Goal: Information Seeking & Learning: Learn about a topic

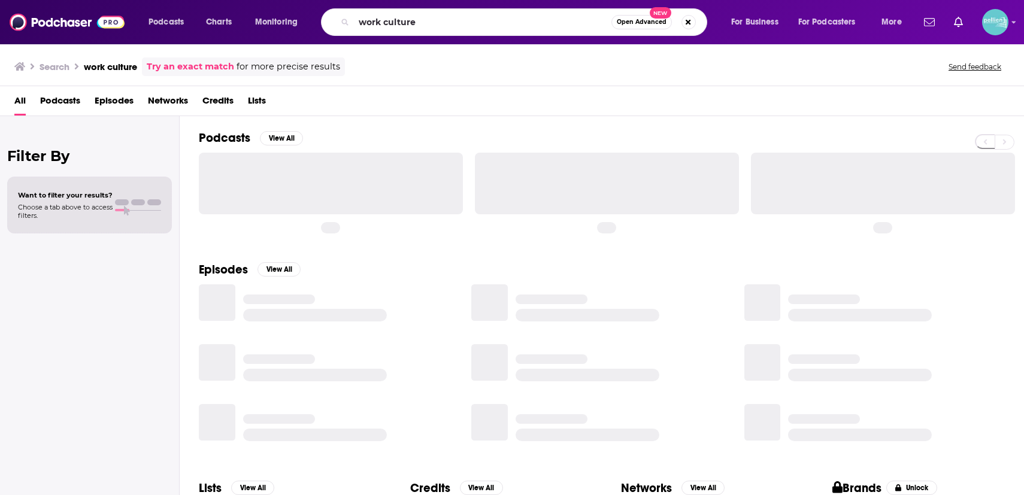
click at [409, 25] on input "work culture" at bounding box center [483, 22] width 258 height 19
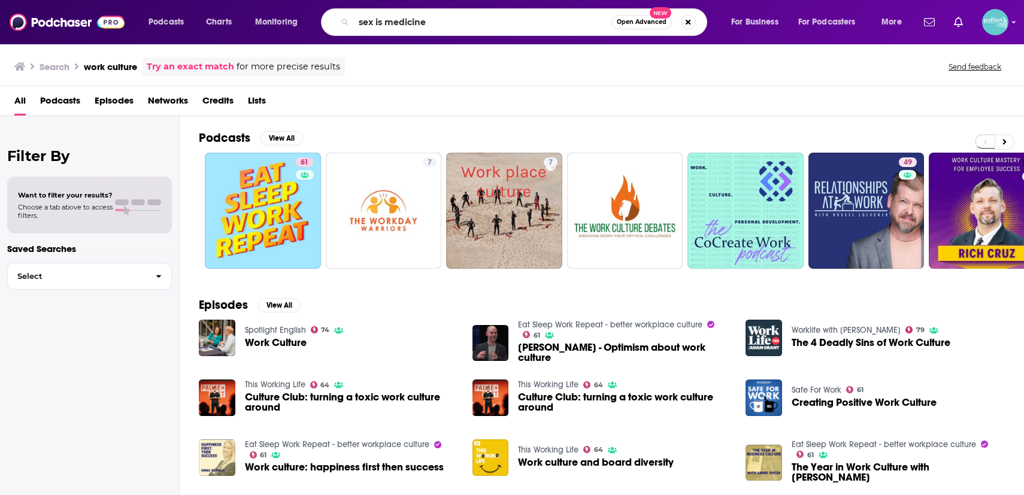
type input "sex is medicine"
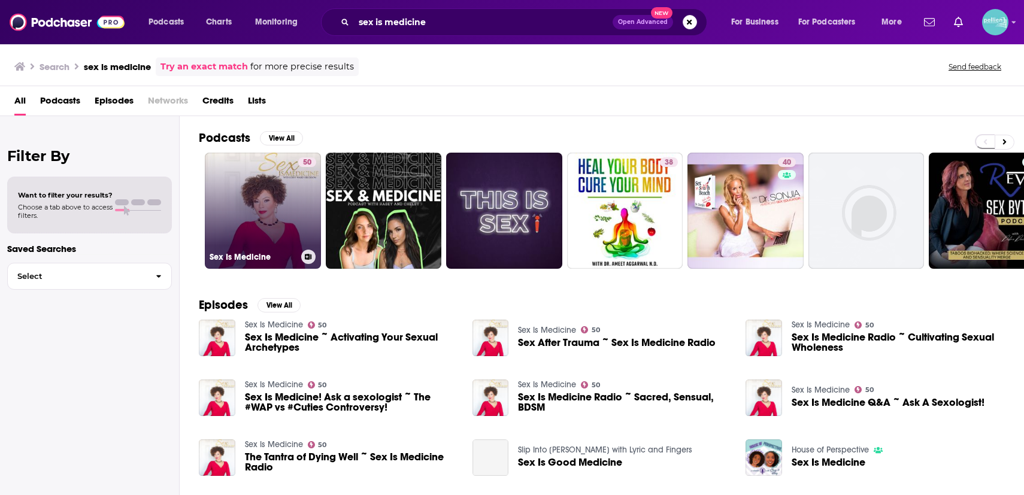
click at [249, 217] on link "50 Sex Is Medicine" at bounding box center [263, 211] width 116 height 116
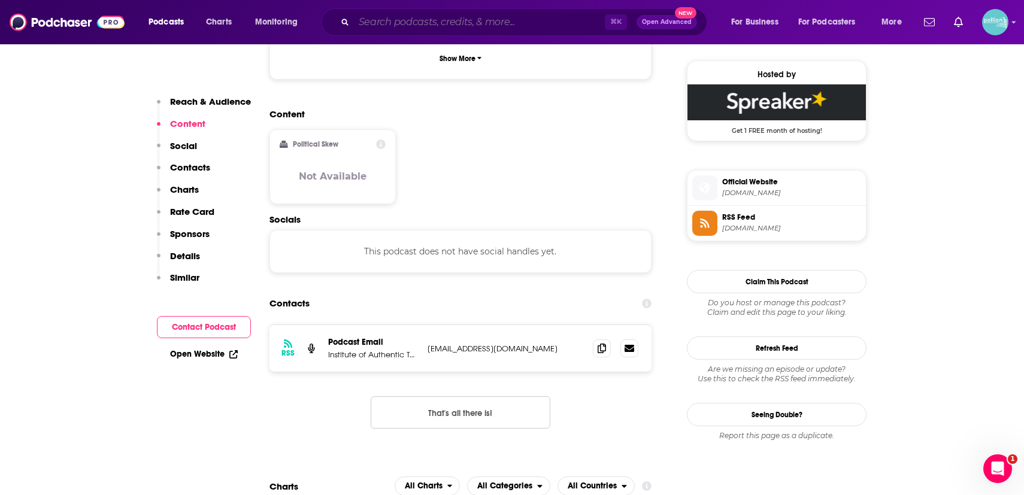
click at [402, 22] on input "Search podcasts, credits, & more..." at bounding box center [479, 22] width 251 height 19
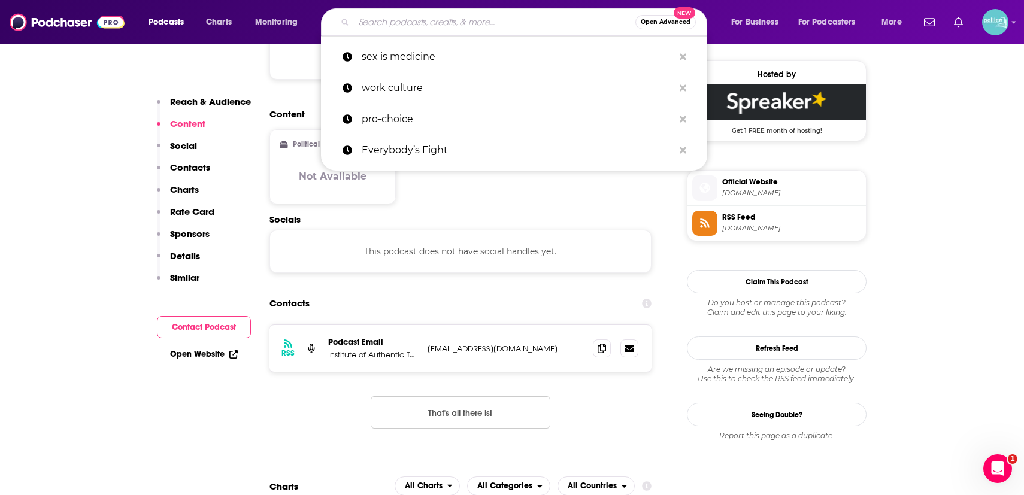
paste input "What Do You Mean By That"
type input "What Do You Mean By That"
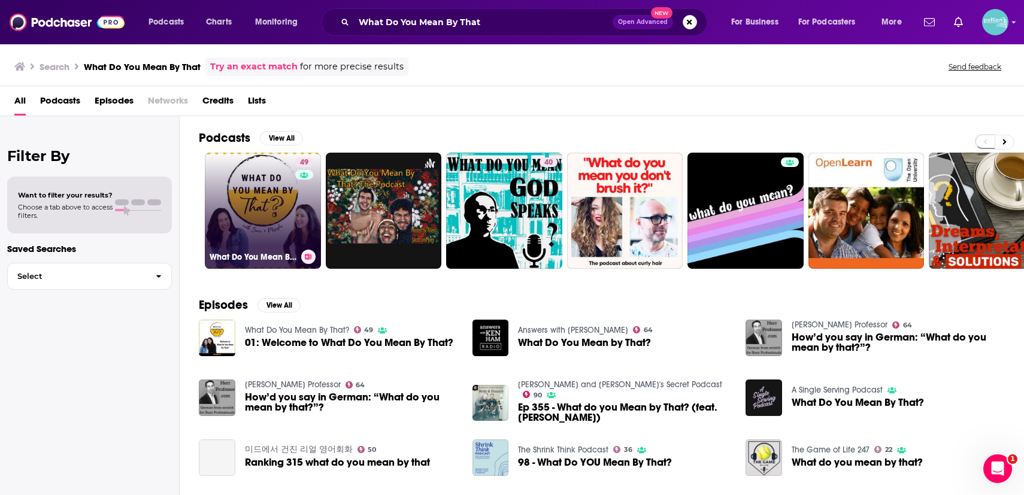
click at [253, 224] on link "49 What Do You Mean By That?" at bounding box center [263, 211] width 116 height 116
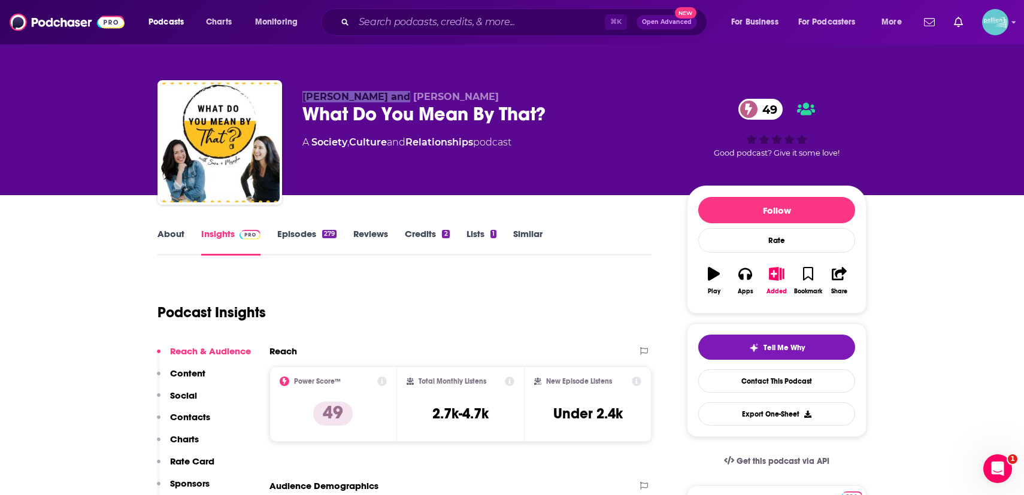
drag, startPoint x: 399, startPoint y: 92, endPoint x: 300, endPoint y: 93, distance: 99.4
click at [300, 93] on div "Sara and Mishasha What Do You Mean By That? 49 A Society , Culture and Relation…" at bounding box center [512, 144] width 709 height 129
copy span "Sara and Mishasha"
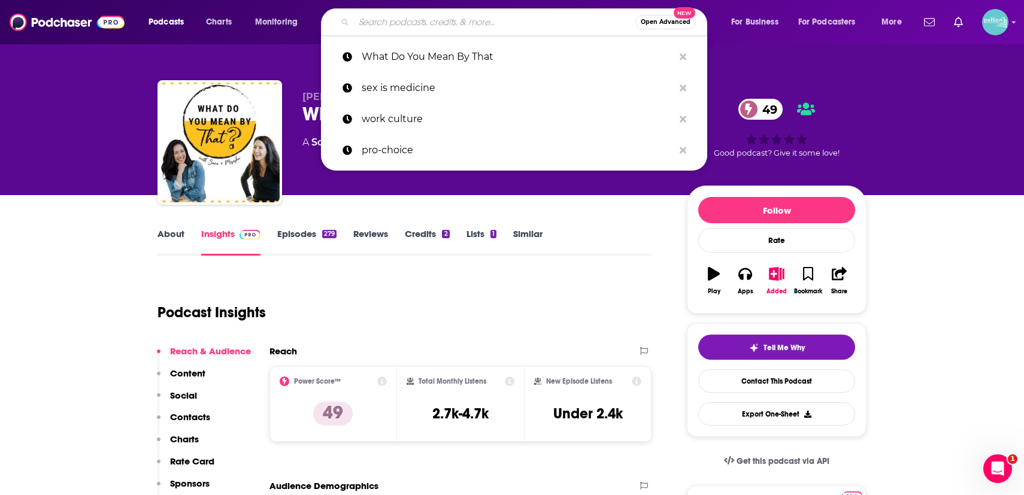
click at [425, 25] on input "Search podcasts, credits, & more..." at bounding box center [495, 22] width 282 height 19
paste input "We Should Talk About That"
type input "We Should Talk About That"
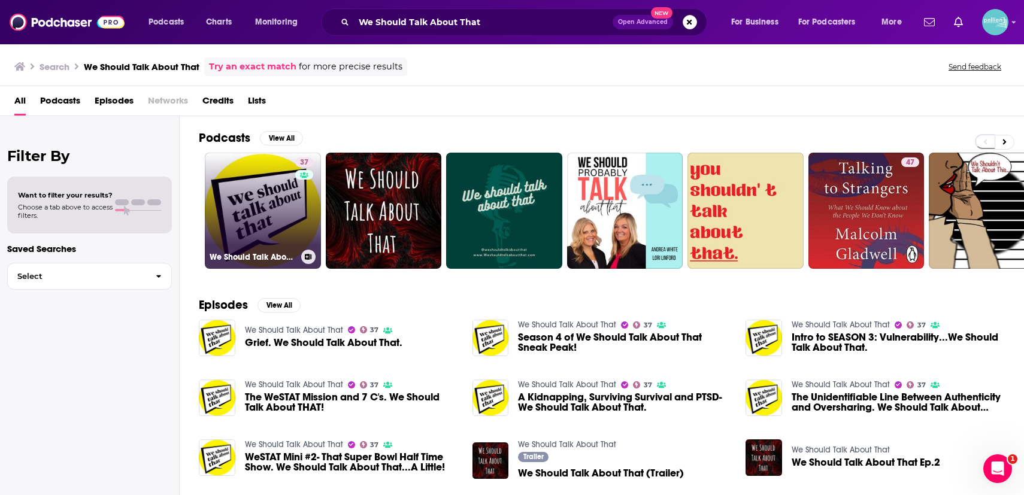
click at [229, 185] on link "37 We Should Talk About That" at bounding box center [263, 211] width 116 height 116
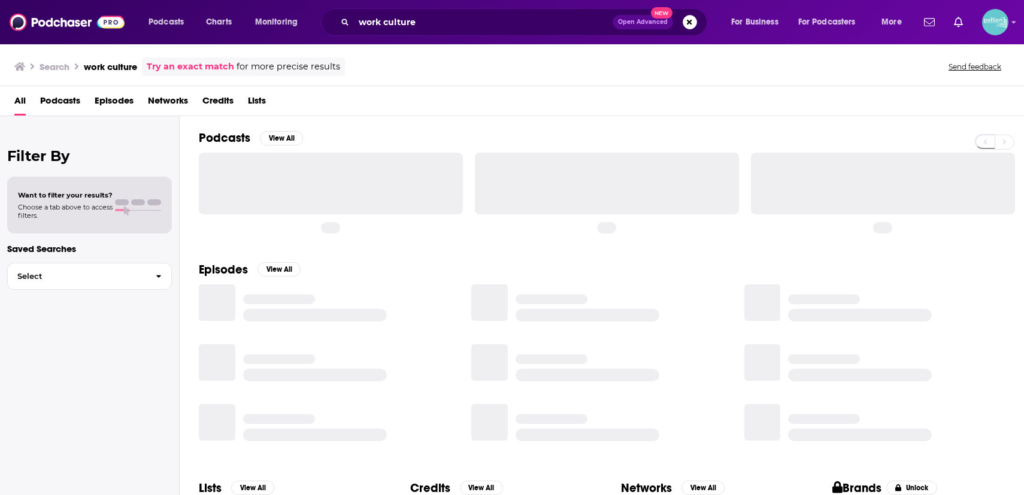
click at [386, 33] on div "work culture Open Advanced New" at bounding box center [514, 22] width 386 height 28
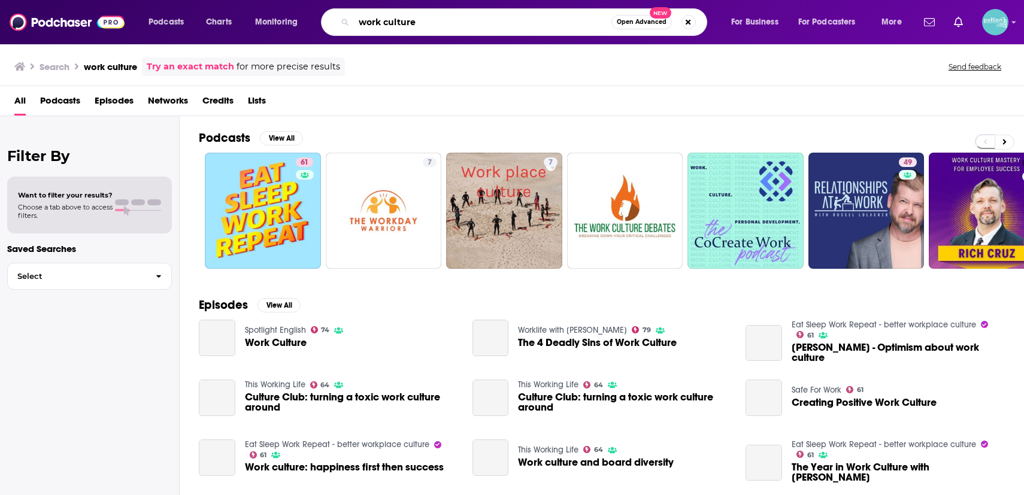
click at [401, 21] on input "work culture" at bounding box center [483, 22] width 258 height 19
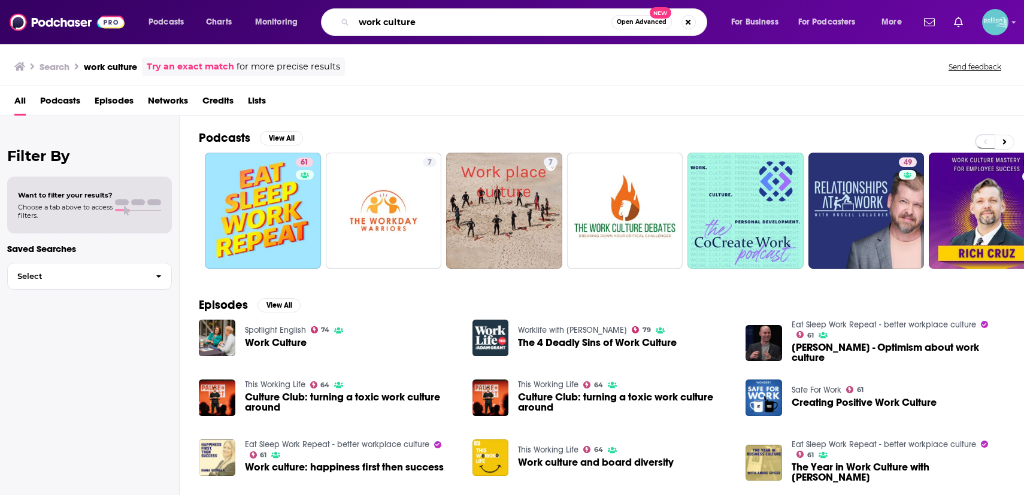
click at [401, 21] on input "work culture" at bounding box center [483, 22] width 258 height 19
paste input "Lean to the Left"
type input "Lean to the Left"
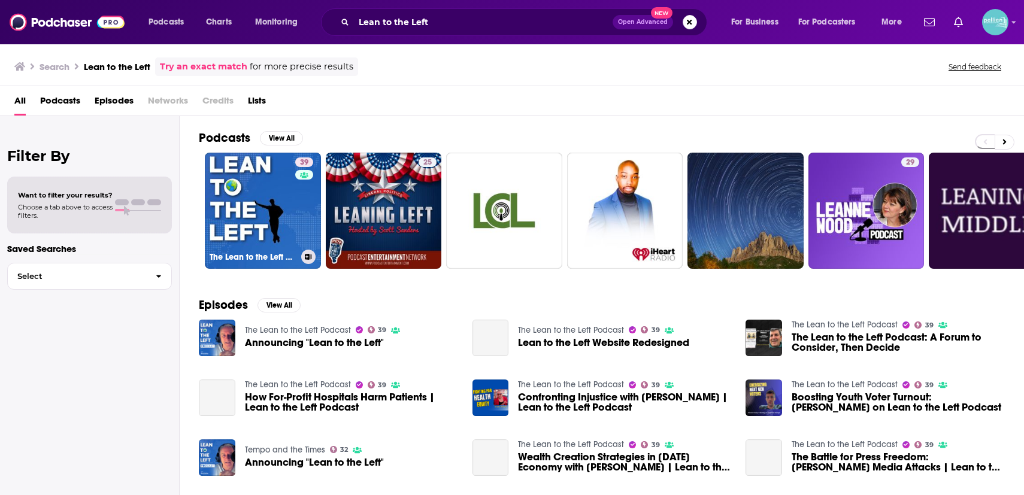
click at [260, 201] on link "39 The Lean to the Left Podcast" at bounding box center [263, 211] width 116 height 116
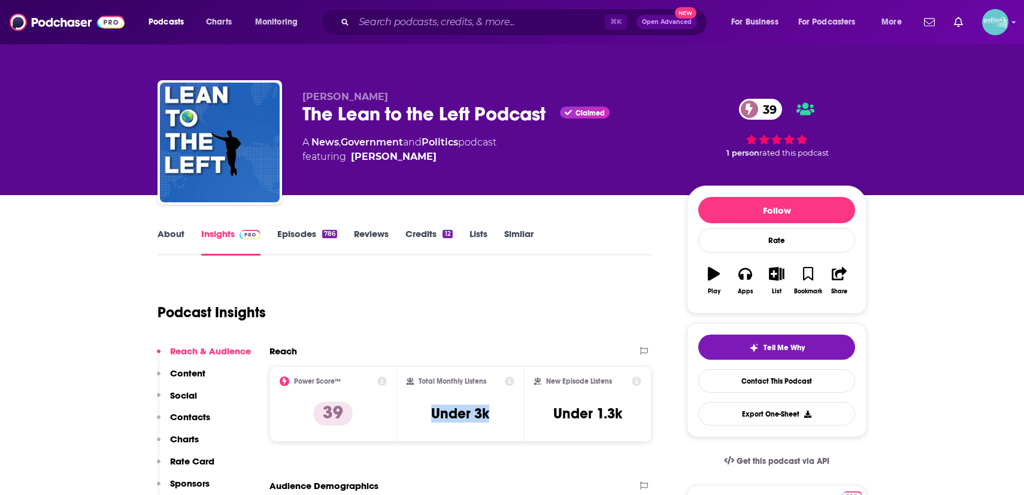
drag, startPoint x: 498, startPoint y: 417, endPoint x: 418, endPoint y: 415, distance: 79.7
click at [418, 415] on div "Total Monthly Listens Under 3k" at bounding box center [461, 404] width 108 height 55
copy h3 "Under 3k"
click at [391, 24] on input "Search podcasts, credits, & more..." at bounding box center [479, 22] width 251 height 19
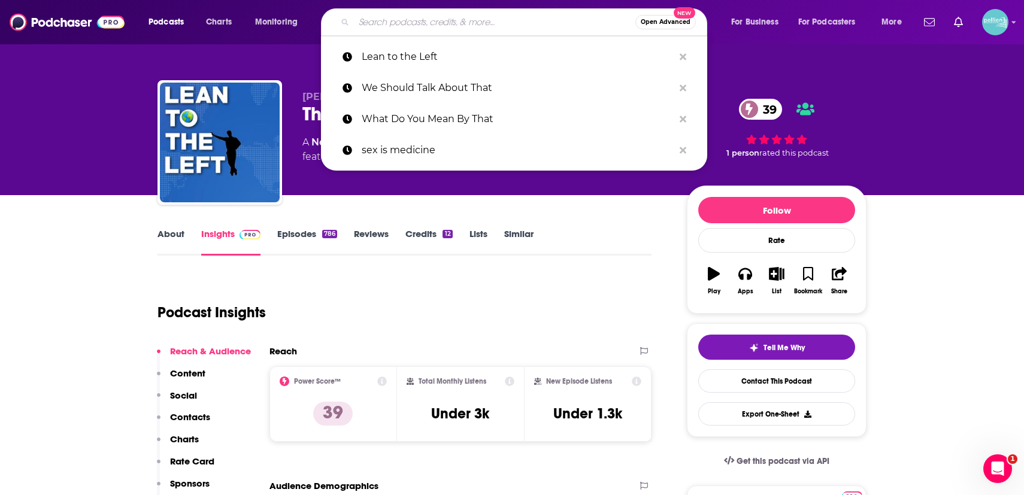
paste input "NVIDIA AI Podcast"
type input "NVIDIA AI Podcast"
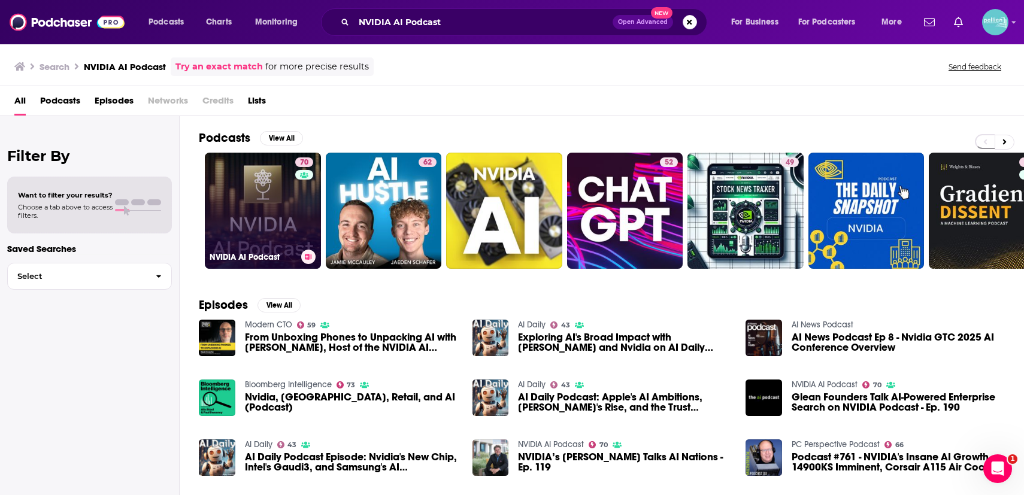
click at [278, 207] on link "70 NVIDIA AI Podcast" at bounding box center [263, 211] width 116 height 116
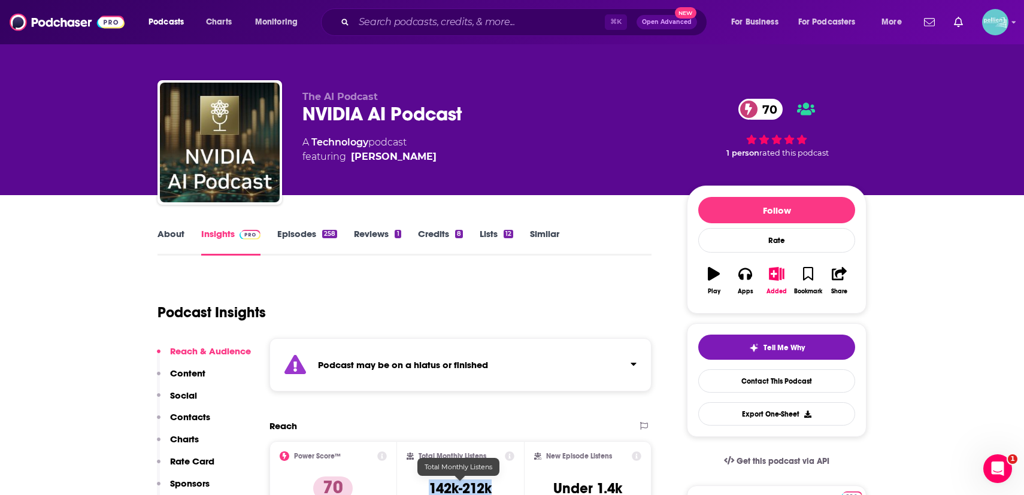
drag, startPoint x: 494, startPoint y: 480, endPoint x: 418, endPoint y: 482, distance: 76.1
click at [418, 482] on div "Total Monthly Listens 142k-212k" at bounding box center [461, 479] width 108 height 55
copy h3 "142k-212k"
